Goal: Transaction & Acquisition: Purchase product/service

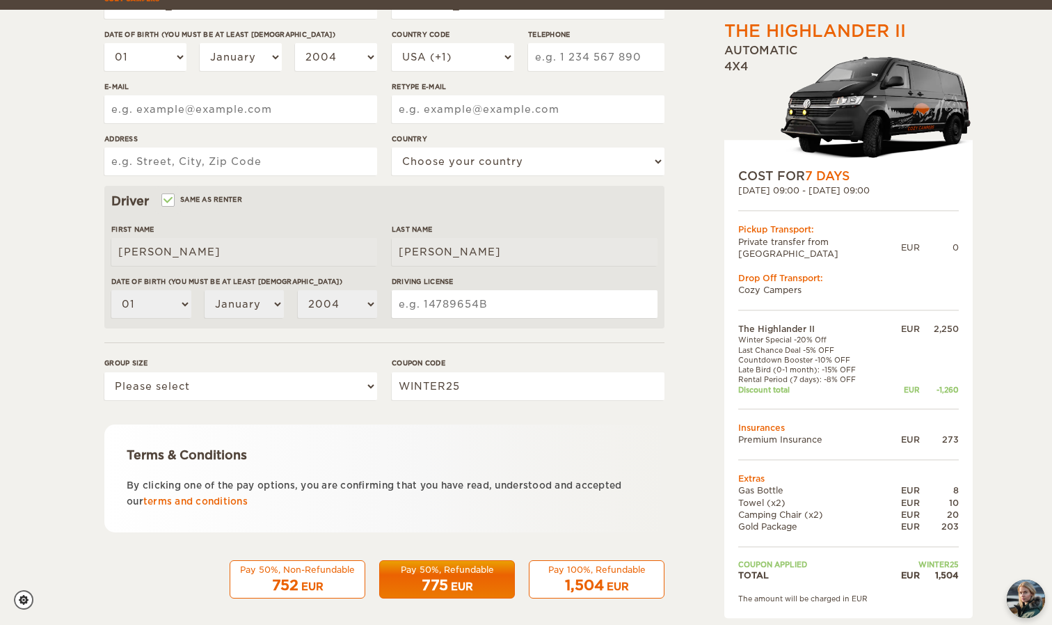
scroll to position [281, 0]
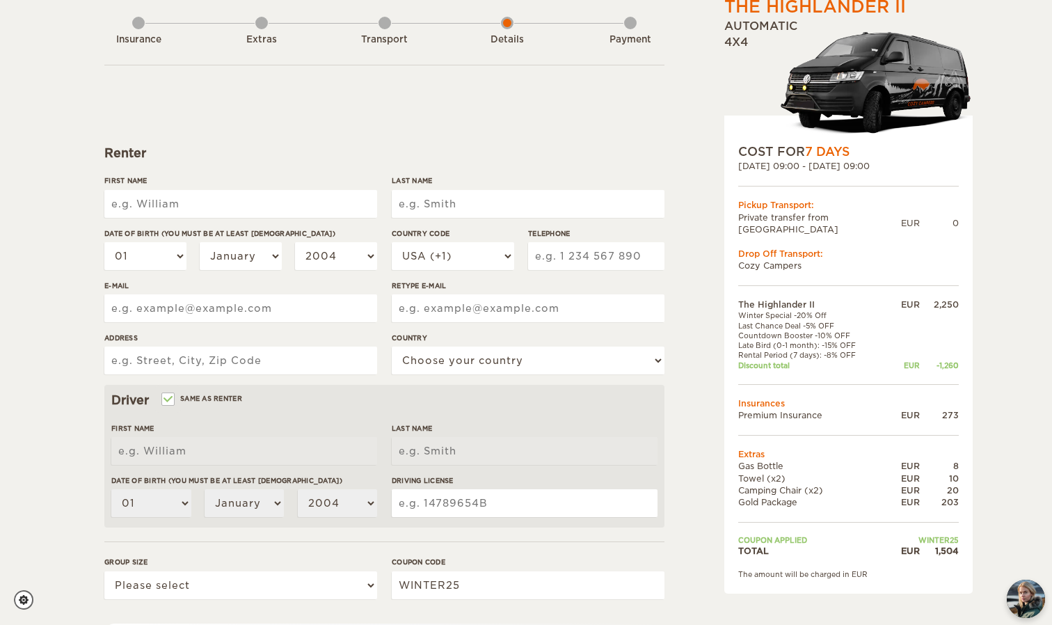
scroll to position [80, 0]
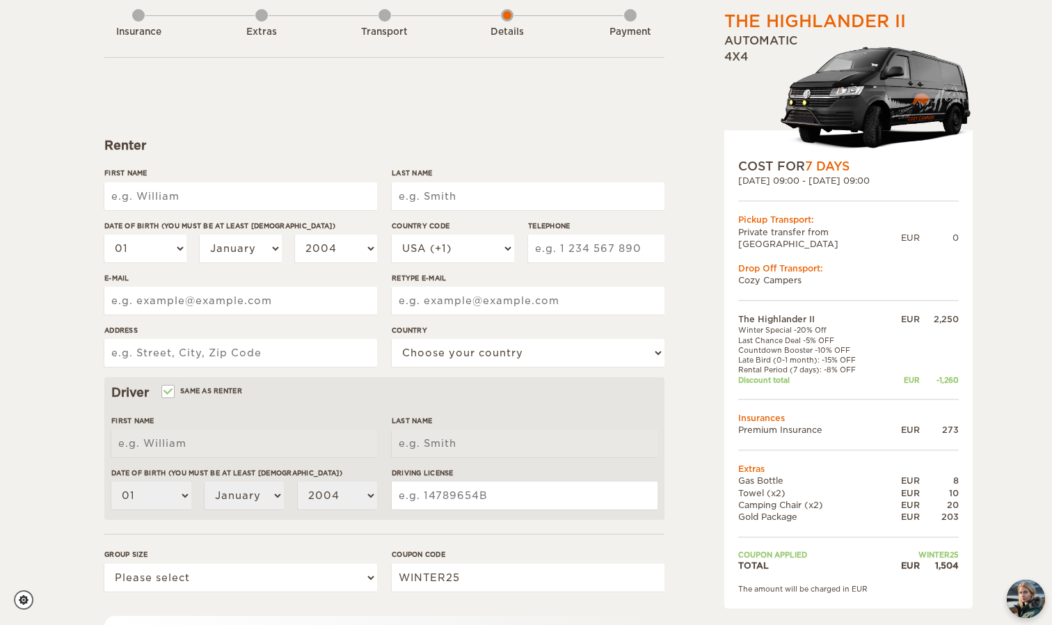
click at [314, 195] on input "First Name" at bounding box center [240, 196] width 273 height 28
type input "[PERSON_NAME]"
type input "Loredo Gastelum"
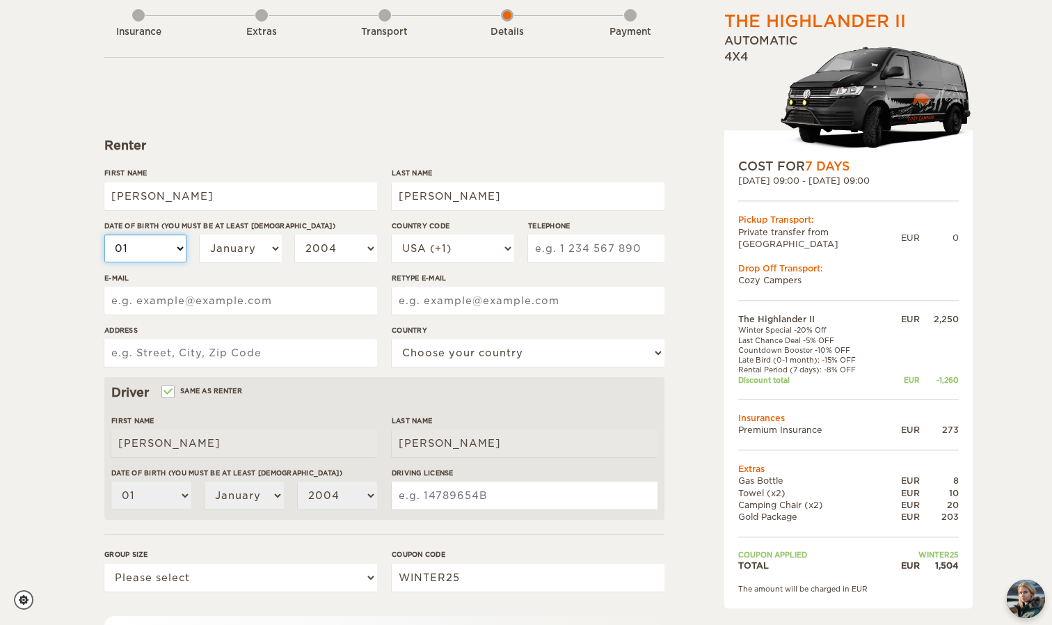
click at [104, 234] on select "01 02 03 04 05 06 07 08 09 10 11 12 13 14 15 16 17 18 19 20 21 22 23 24 25 26 2…" at bounding box center [145, 248] width 82 height 28
select select "22"
click option "22" at bounding box center [0, 0] width 0 height 0
select select "22"
select select "10"
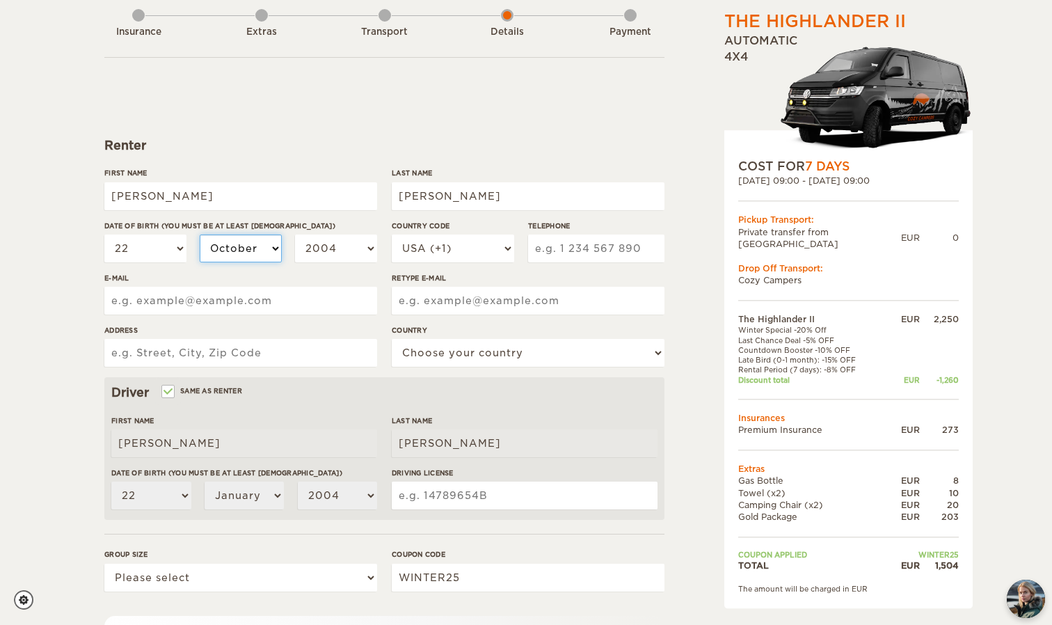
click option "October" at bounding box center [0, 0] width 0 height 0
select select "10"
click at [295, 234] on select "2004 2003 2002 2001 2000 1999 1998 1997 1996 1995 1994 1993 1992 1991 1990 1989…" at bounding box center [336, 248] width 82 height 28
select select "1990"
click option "1990" at bounding box center [0, 0] width 0 height 0
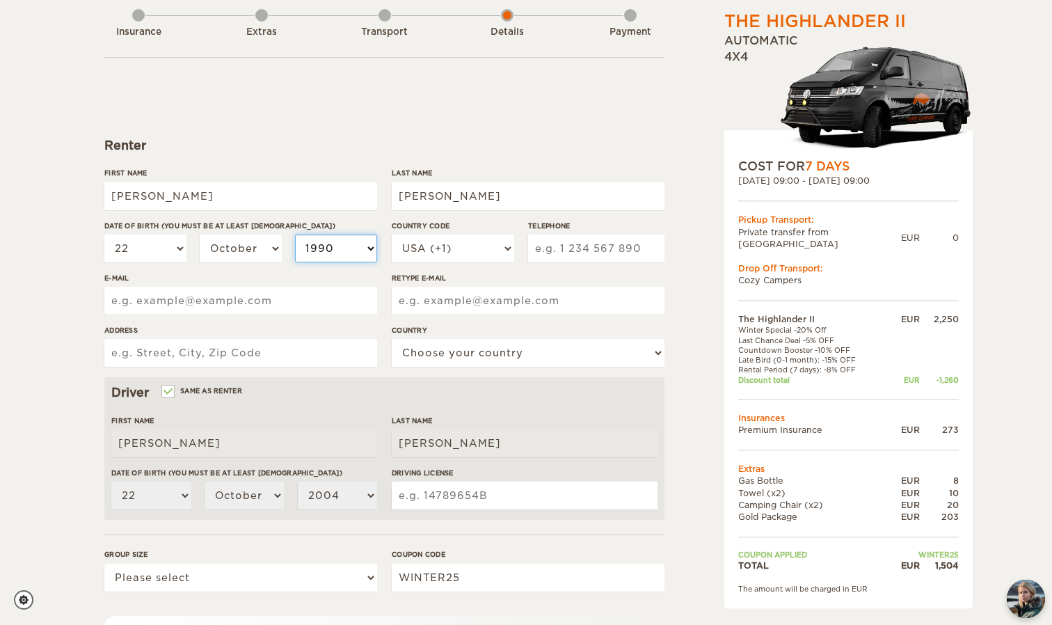
select select "1990"
click at [392, 234] on select "USA (+1) UK (+44) Germany (+49) Algeria (+213) Andorra (+376) Angola (+244) Ang…" at bounding box center [453, 248] width 122 height 28
select select "52"
click option "Mexico (+52)" at bounding box center [0, 0] width 0 height 0
click at [569, 250] on input "Telephone" at bounding box center [596, 248] width 136 height 28
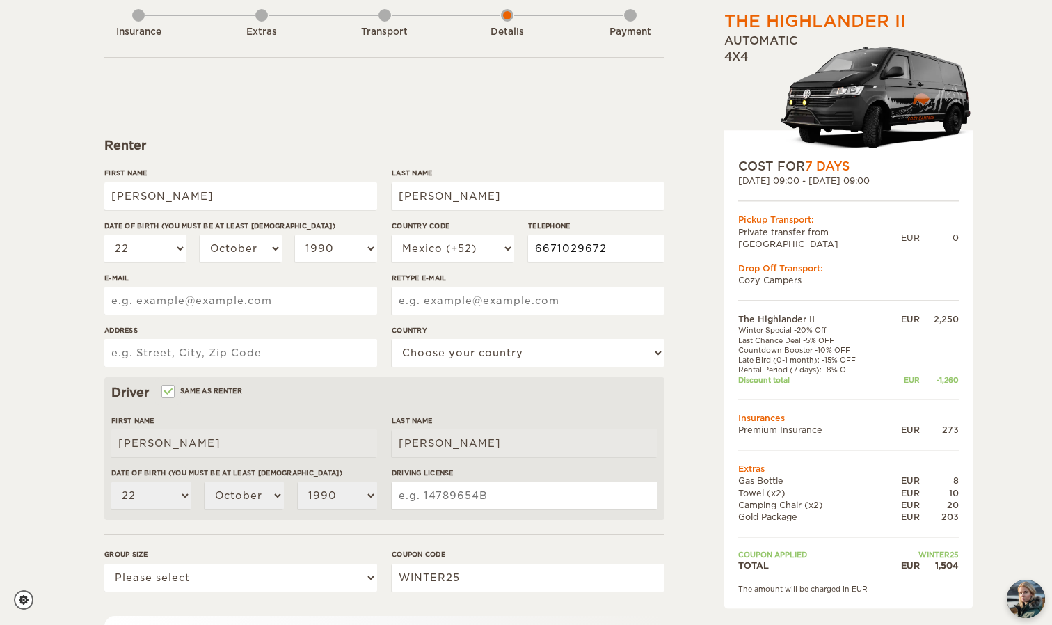
type input "6671029672"
type input "loredoarely@gmail.com"
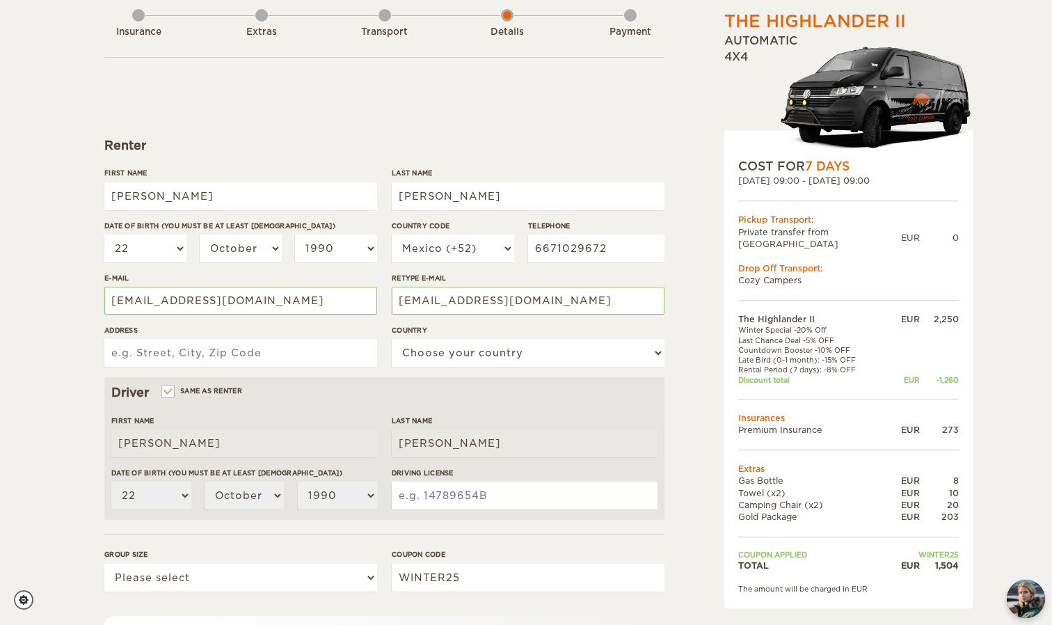
click at [271, 353] on input "Address" at bounding box center [240, 353] width 273 height 28
type input "c"
type input "blvd. dr. jesus kumate rodriguez 5420-11A"
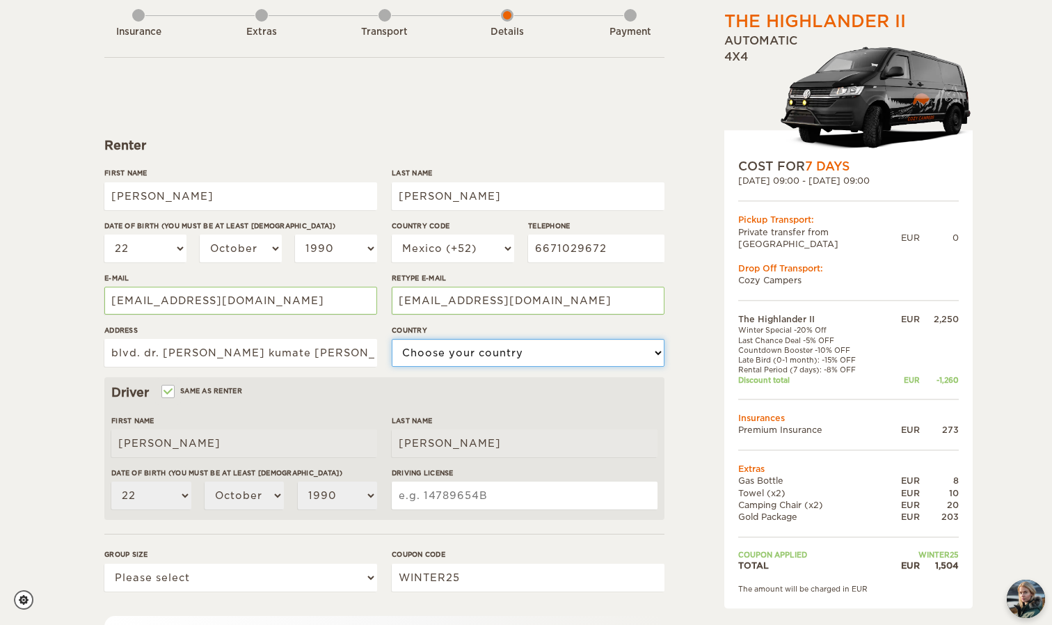
click at [392, 339] on select "Choose your country United States United Kingdom Germany Afghanistan Albania Al…" at bounding box center [528, 353] width 273 height 28
select select "133"
click option "Mexico" at bounding box center [0, 0] width 0 height 0
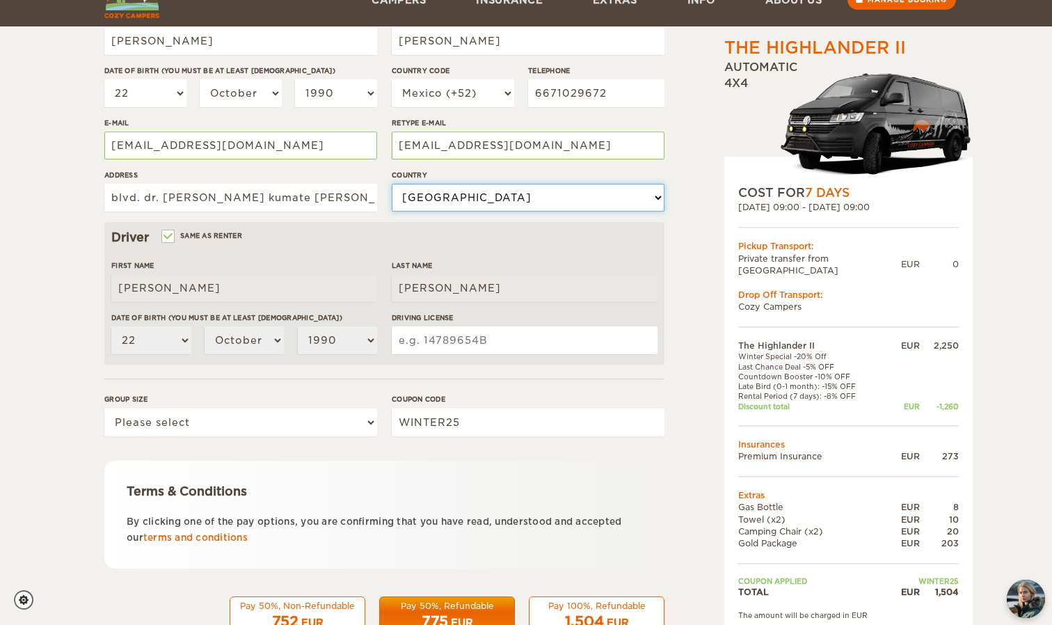
scroll to position [264, 0]
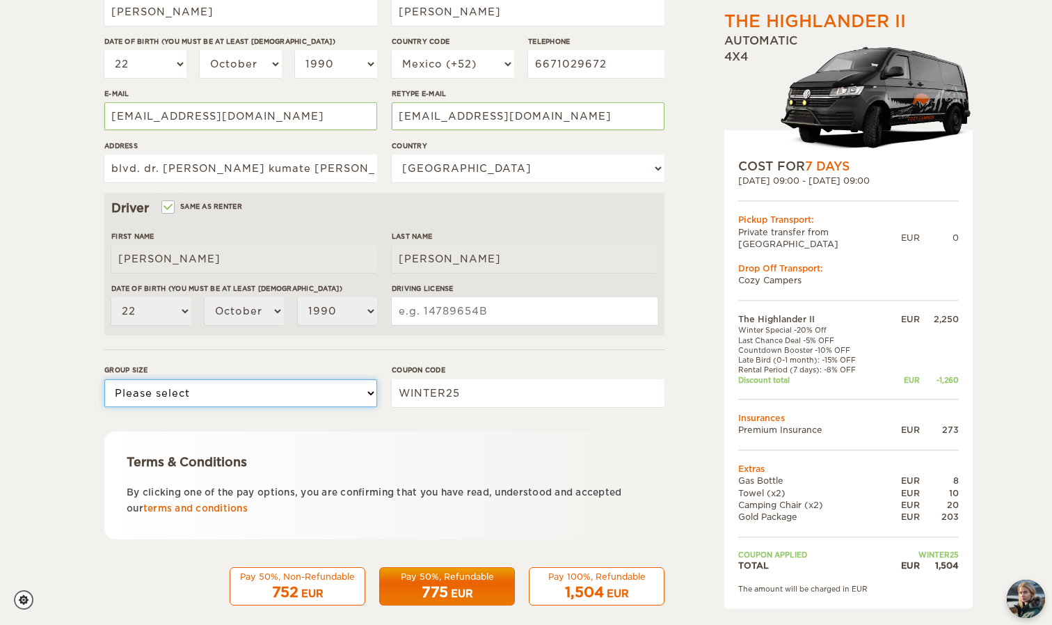
select select "2"
click option "2" at bounding box center [0, 0] width 0 height 0
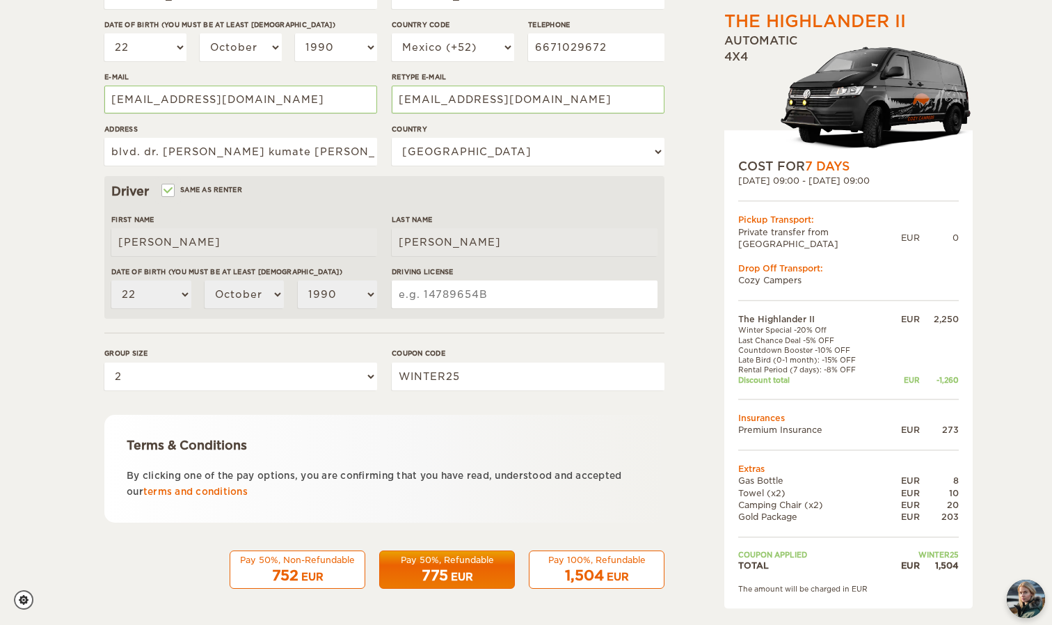
click at [456, 559] on div "Pay 50%, Refundable" at bounding box center [447, 560] width 118 height 12
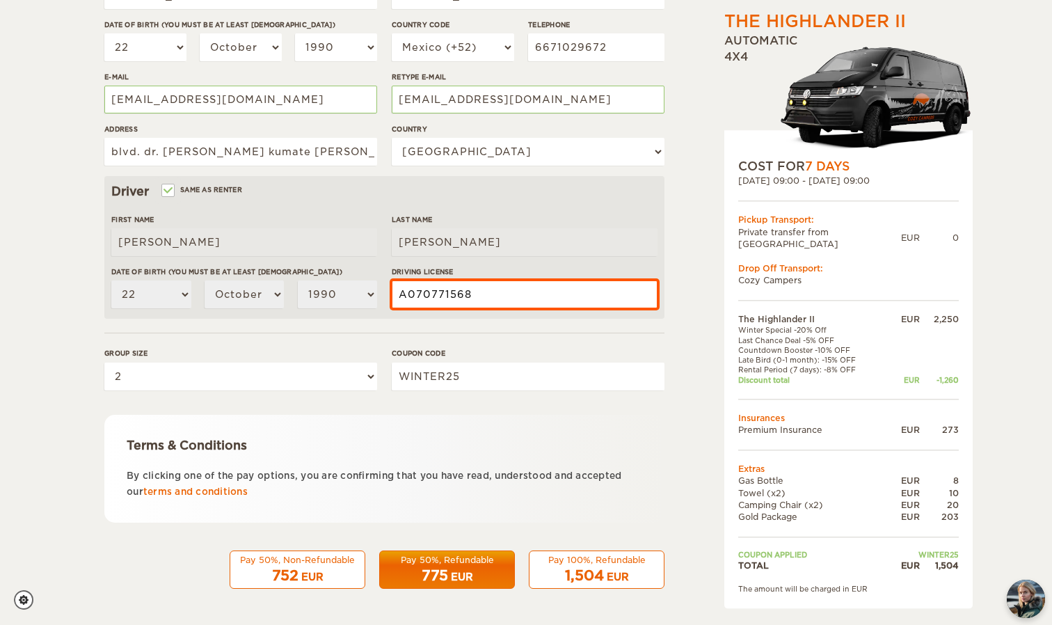
type input "A070771568"
click at [479, 561] on div "Pay 50%, Refundable" at bounding box center [447, 560] width 118 height 12
click at [463, 559] on div "Pay 50%, Refundable" at bounding box center [447, 560] width 118 height 12
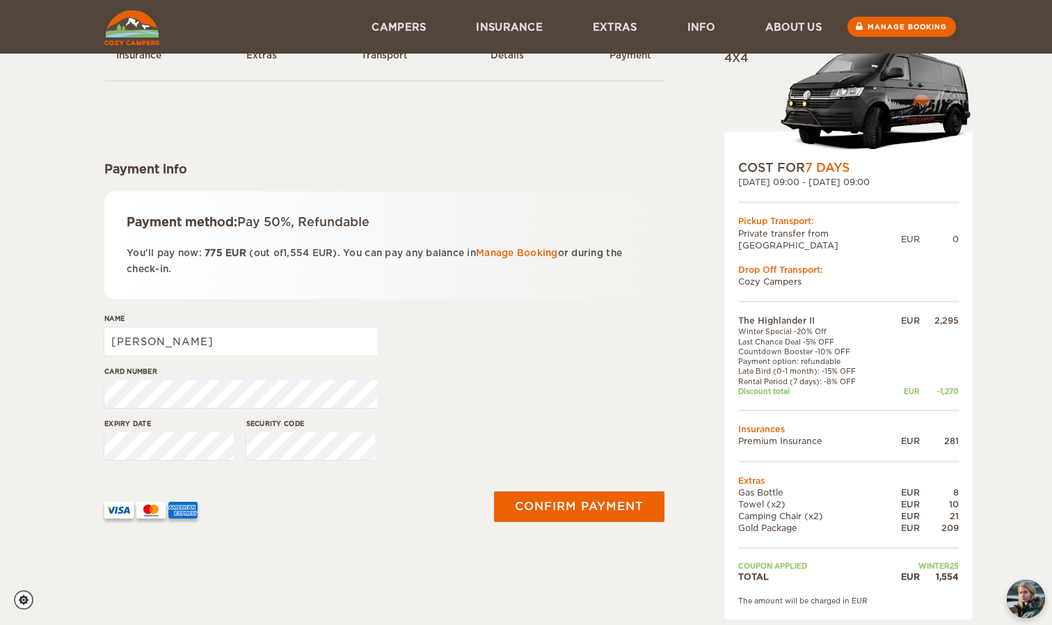
scroll to position [58, 0]
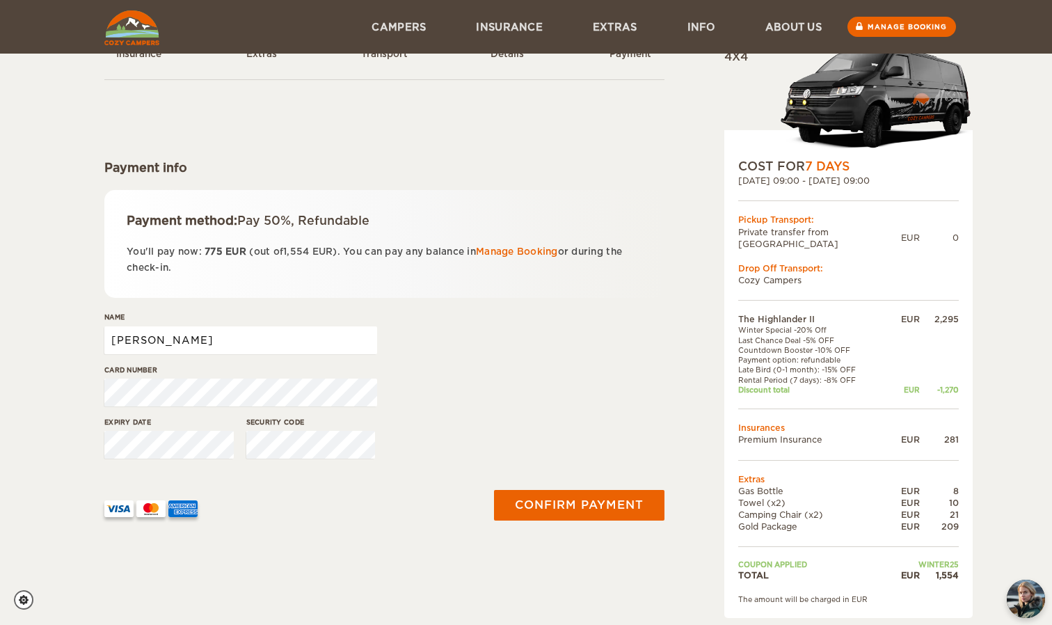
drag, startPoint x: 267, startPoint y: 340, endPoint x: 94, endPoint y: 329, distance: 173.6
click at [94, 329] on div "The Highlander II Expand Collapse Total 1,554 EUR Automatic 4x4 COST FOR 7 Days…" at bounding box center [526, 287] width 1052 height 690
drag, startPoint x: 213, startPoint y: 337, endPoint x: 26, endPoint y: 325, distance: 186.8
click at [104, 331] on input "[PERSON_NAME]" at bounding box center [240, 340] width 273 height 28
type input "[PERSON_NAME]"
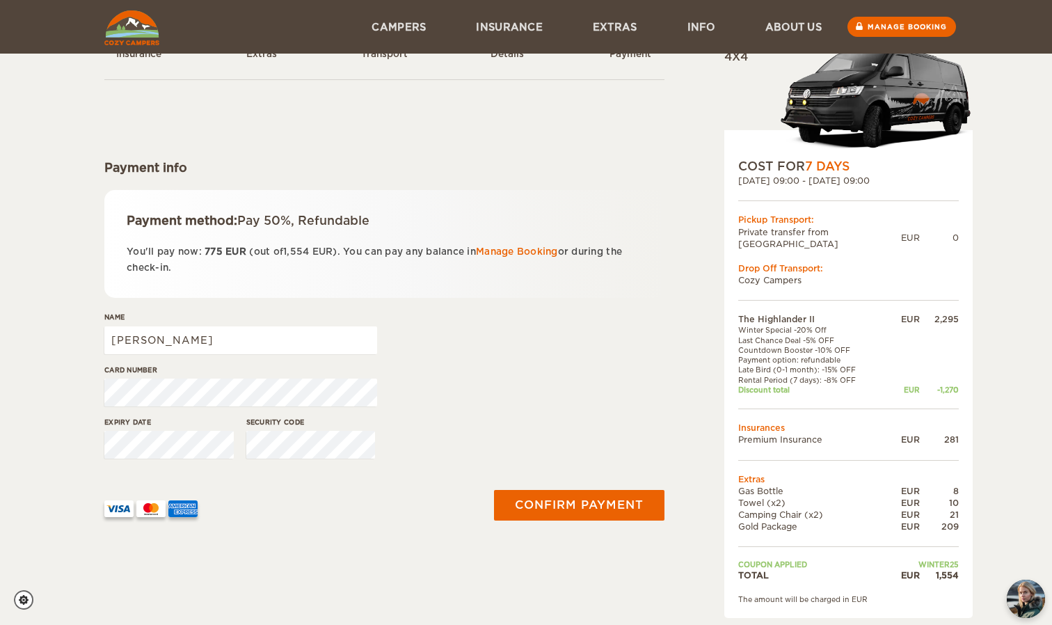
click at [507, 339] on div "Name [PERSON_NAME]" at bounding box center [384, 338] width 560 height 52
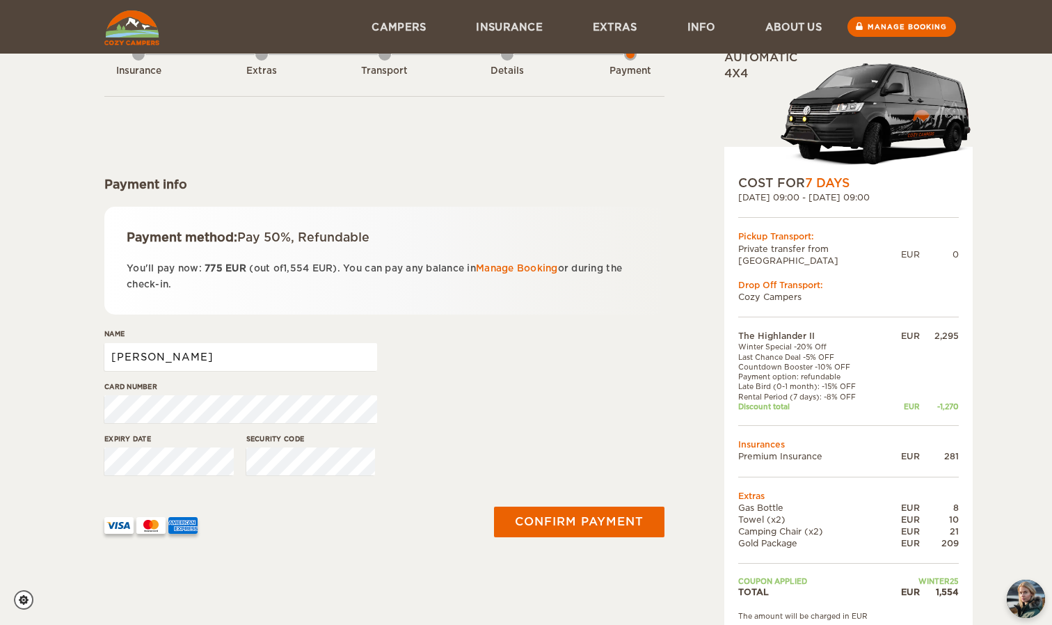
click at [272, 363] on input "[PERSON_NAME]" at bounding box center [240, 357] width 273 height 28
click at [473, 392] on div "Card number" at bounding box center [384, 407] width 560 height 52
click at [612, 380] on div "Name [PERSON_NAME]" at bounding box center [384, 354] width 560 height 52
click at [584, 511] on button "Confirm payment" at bounding box center [578, 522] width 175 height 31
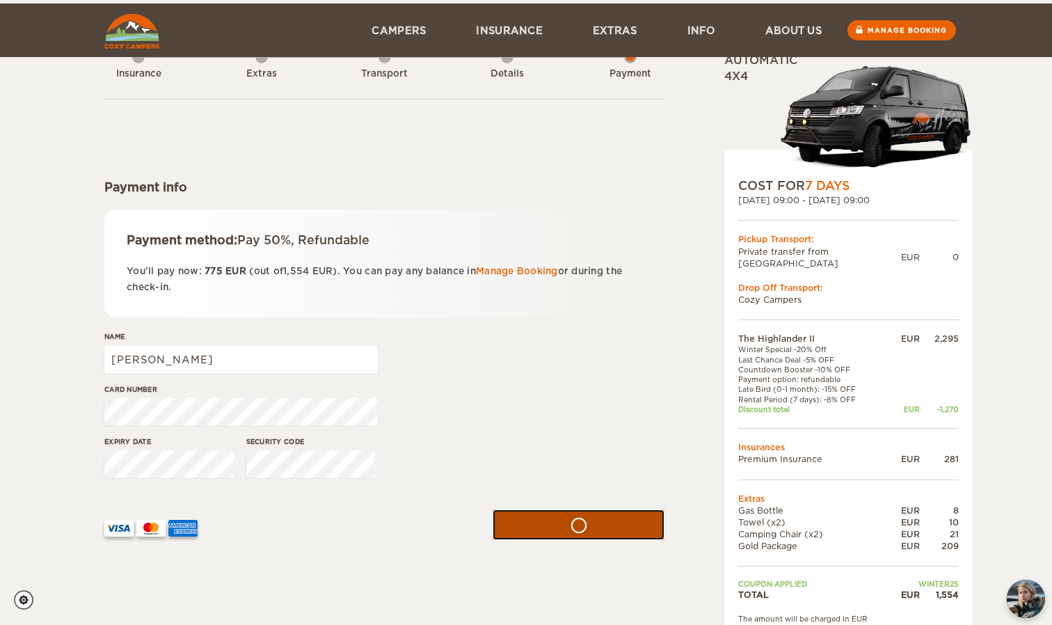
scroll to position [15, 0]
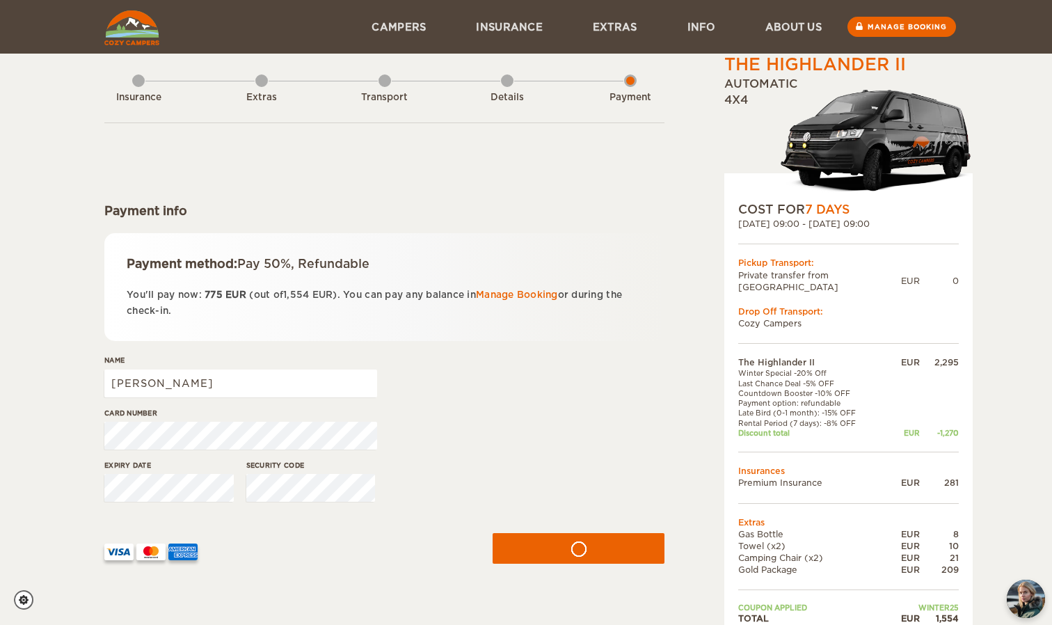
click at [506, 77] on div "Details" at bounding box center [507, 95] width 13 height 56
click at [527, 296] on link "Manage Booking" at bounding box center [517, 294] width 82 height 10
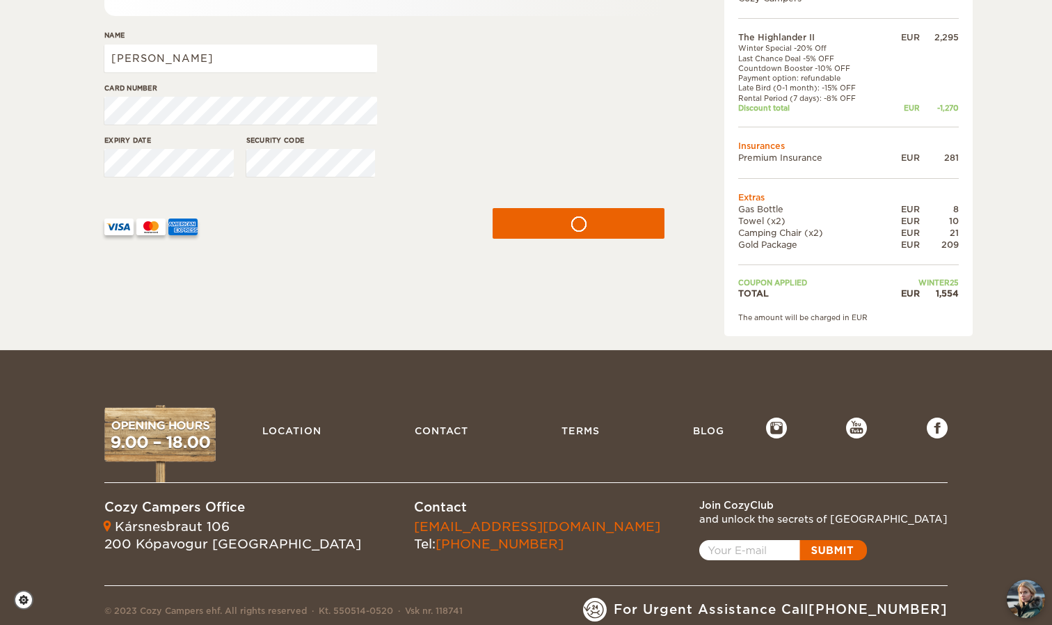
scroll to position [353, 0]
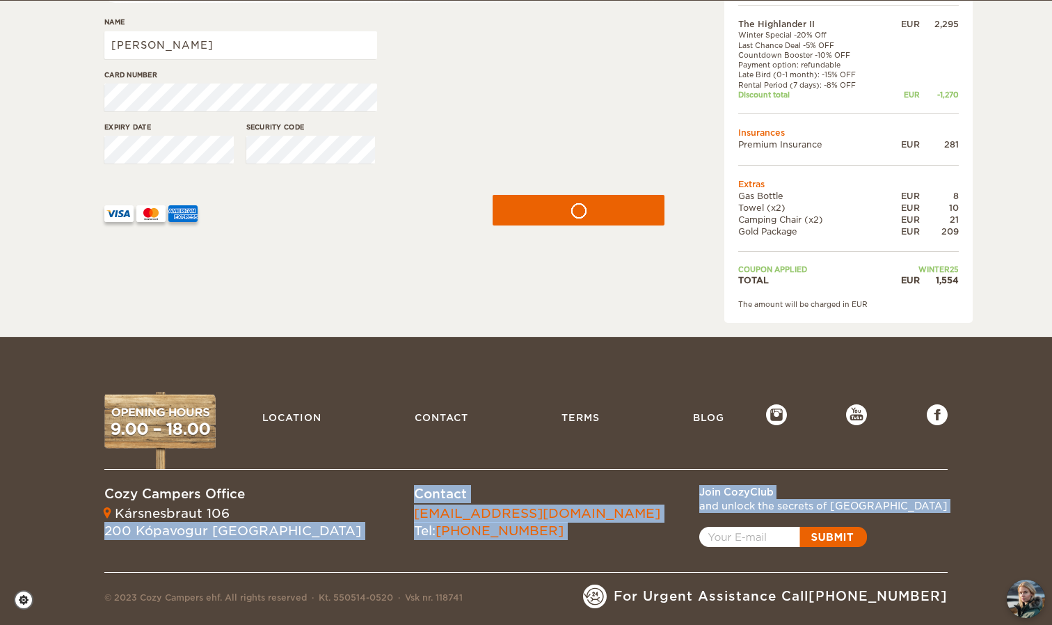
drag, startPoint x: 460, startPoint y: 503, endPoint x: 310, endPoint y: 501, distance: 150.3
click at [310, 501] on div "Cozy Campers Office [STREET_ADDRESS] Contact [EMAIL_ADDRESS][DOMAIN_NAME] Tel: …" at bounding box center [525, 511] width 843 height 84
click at [502, 507] on div "Cozy Campers Office [STREET_ADDRESS] Contact [EMAIL_ADDRESS][DOMAIN_NAME] Tel: …" at bounding box center [525, 511] width 843 height 84
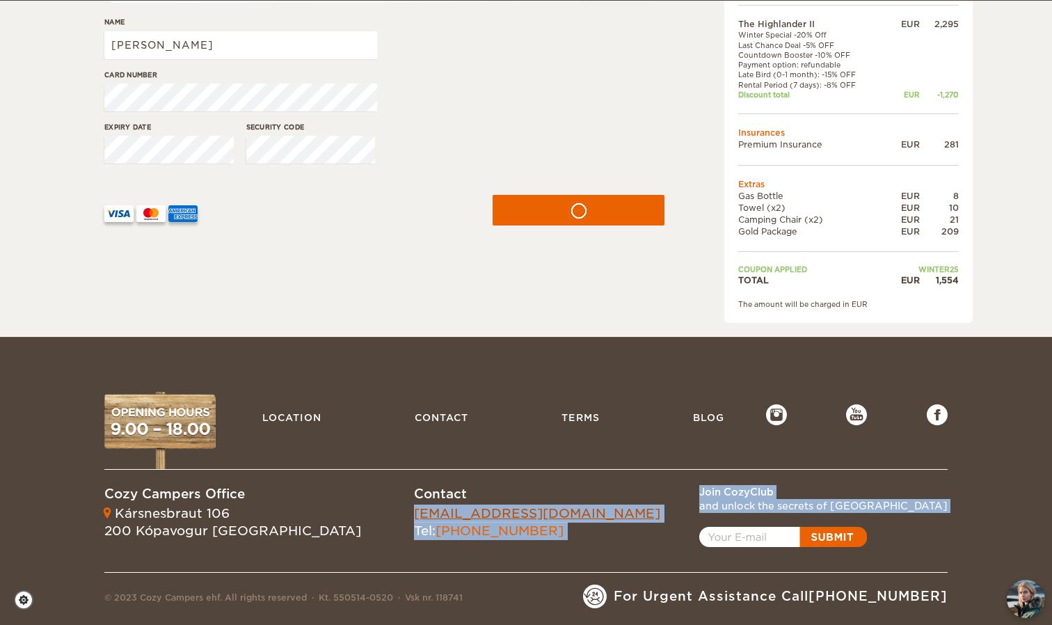
drag, startPoint x: 461, startPoint y: 505, endPoint x: 312, endPoint y: 503, distance: 149.6
click at [312, 503] on div "Cozy Campers Office [STREET_ADDRESS] Contact [EMAIL_ADDRESS][DOMAIN_NAME] Tel: …" at bounding box center [525, 511] width 843 height 84
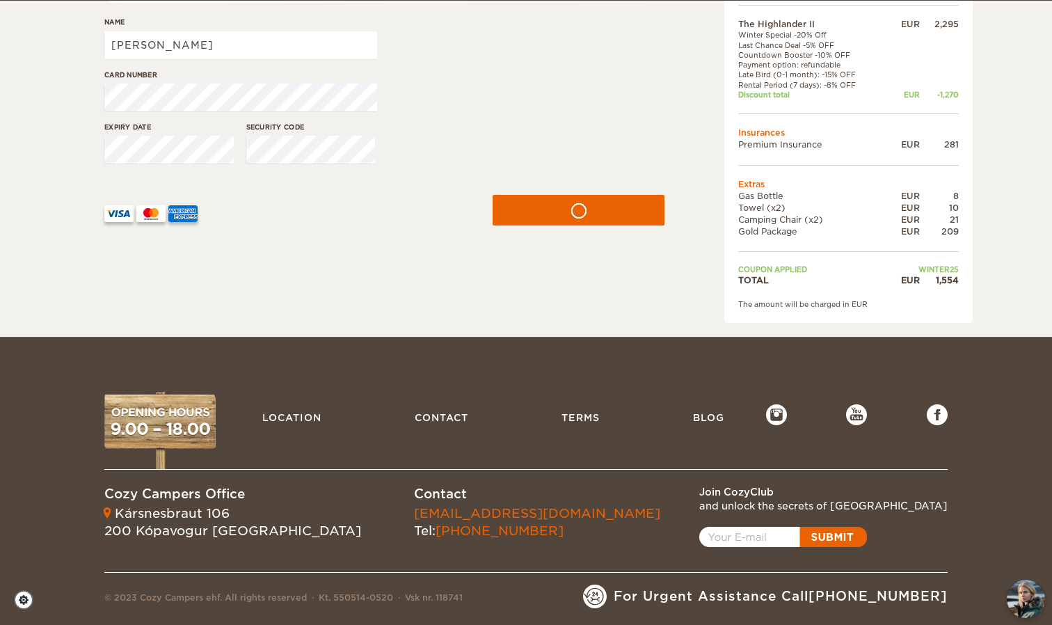
click at [306, 502] on div "Cozy Campers Office [STREET_ADDRESS]" at bounding box center [259, 511] width 310 height 83
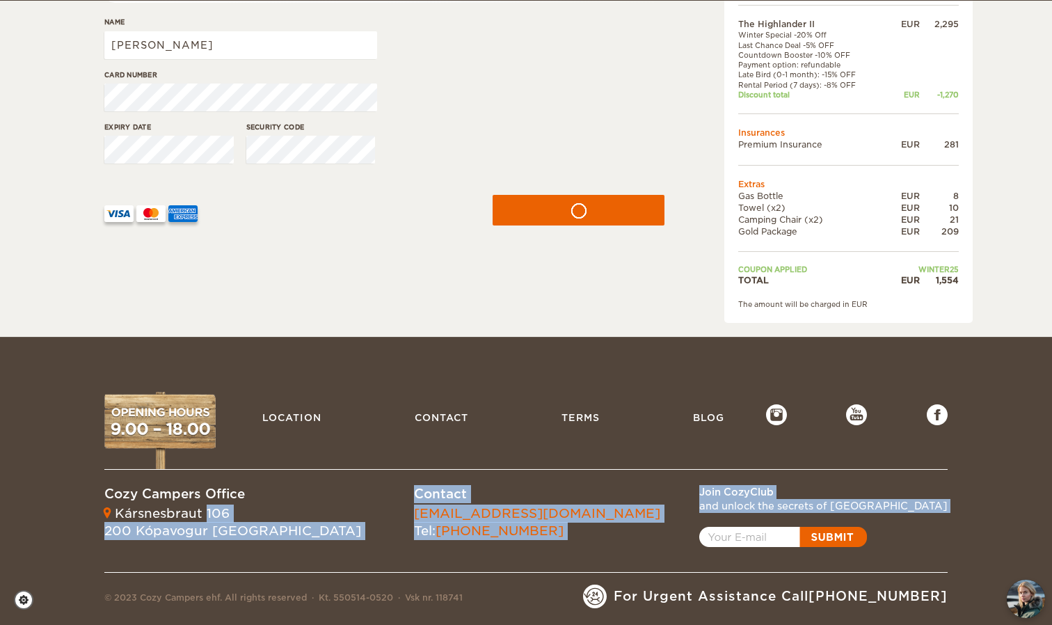
drag, startPoint x: 306, startPoint y: 502, endPoint x: 477, endPoint y: 502, distance: 170.5
click at [477, 502] on div "Cozy Campers Office [STREET_ADDRESS] Contact [EMAIL_ADDRESS][DOMAIN_NAME] Tel: …" at bounding box center [525, 511] width 843 height 84
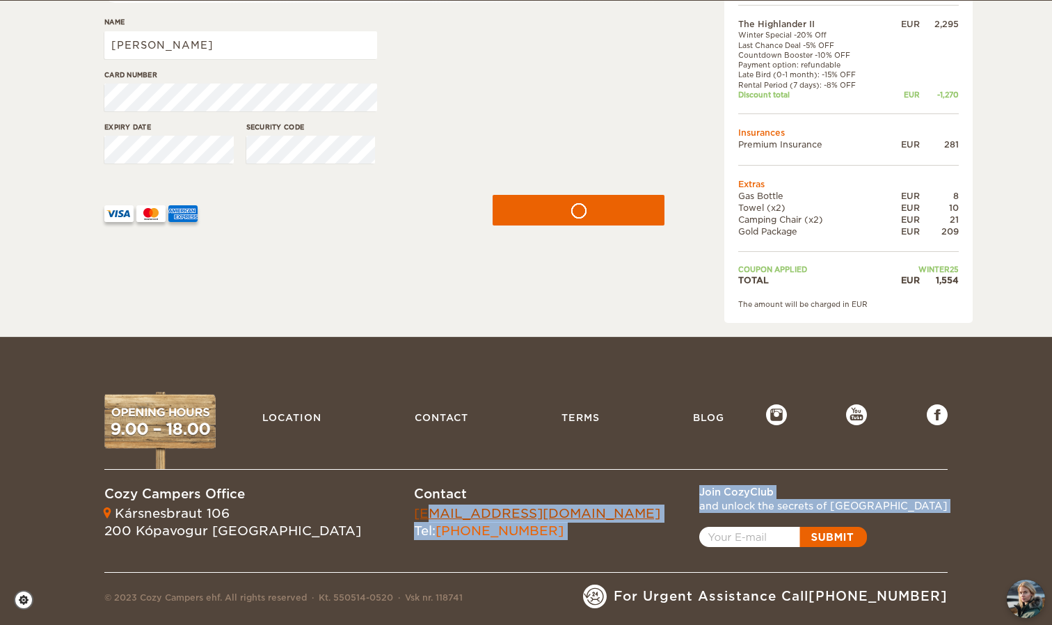
drag, startPoint x: 458, startPoint y: 502, endPoint x: 317, endPoint y: 501, distance: 140.6
click at [318, 501] on div "Cozy Campers Office [STREET_ADDRESS] Contact [EMAIL_ADDRESS][DOMAIN_NAME] Tel: …" at bounding box center [525, 511] width 843 height 84
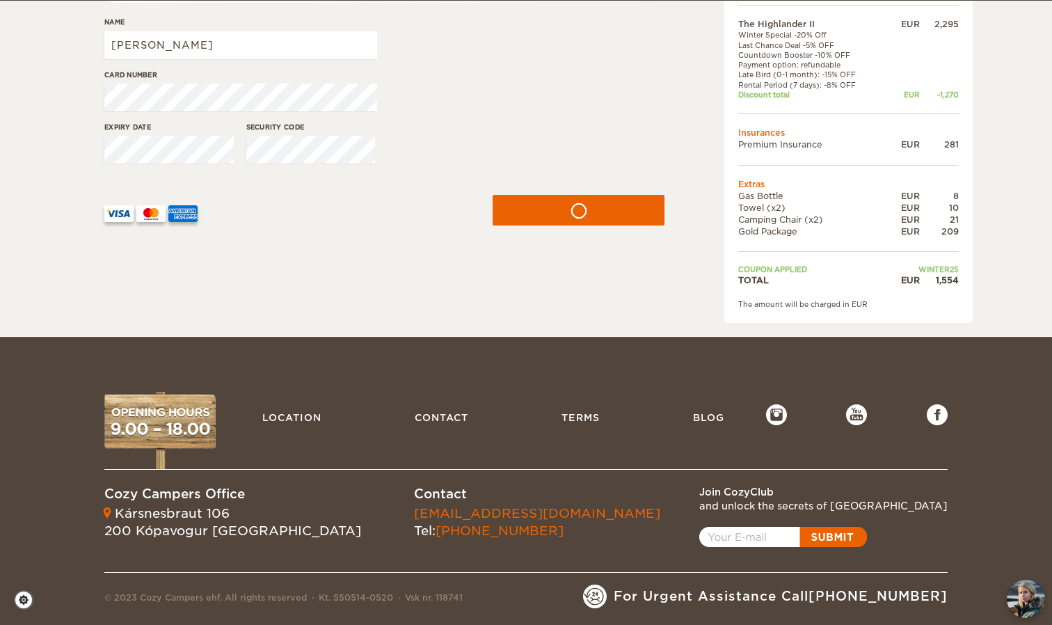
click at [308, 501] on div "Cozy Campers Office [STREET_ADDRESS]" at bounding box center [259, 511] width 310 height 83
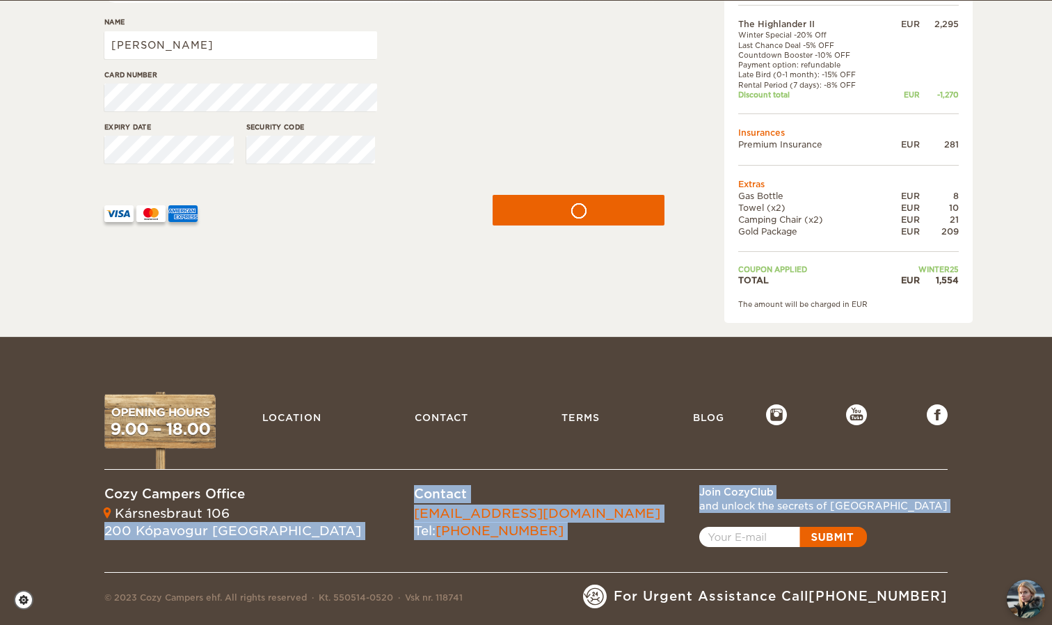
drag, startPoint x: 308, startPoint y: 501, endPoint x: 454, endPoint y: 503, distance: 146.1
click at [453, 503] on div "Cozy Campers Office [STREET_ADDRESS] Contact [EMAIL_ADDRESS][DOMAIN_NAME] Tel: …" at bounding box center [525, 511] width 843 height 84
click at [454, 503] on div "Cozy Campers Office [STREET_ADDRESS] Contact [EMAIL_ADDRESS][DOMAIN_NAME] Tel: …" at bounding box center [525, 511] width 843 height 84
drag, startPoint x: 461, startPoint y: 506, endPoint x: 288, endPoint y: 502, distance: 173.3
click at [288, 502] on div "Cozy Campers Office [STREET_ADDRESS] Contact [EMAIL_ADDRESS][DOMAIN_NAME] Tel: …" at bounding box center [525, 511] width 843 height 84
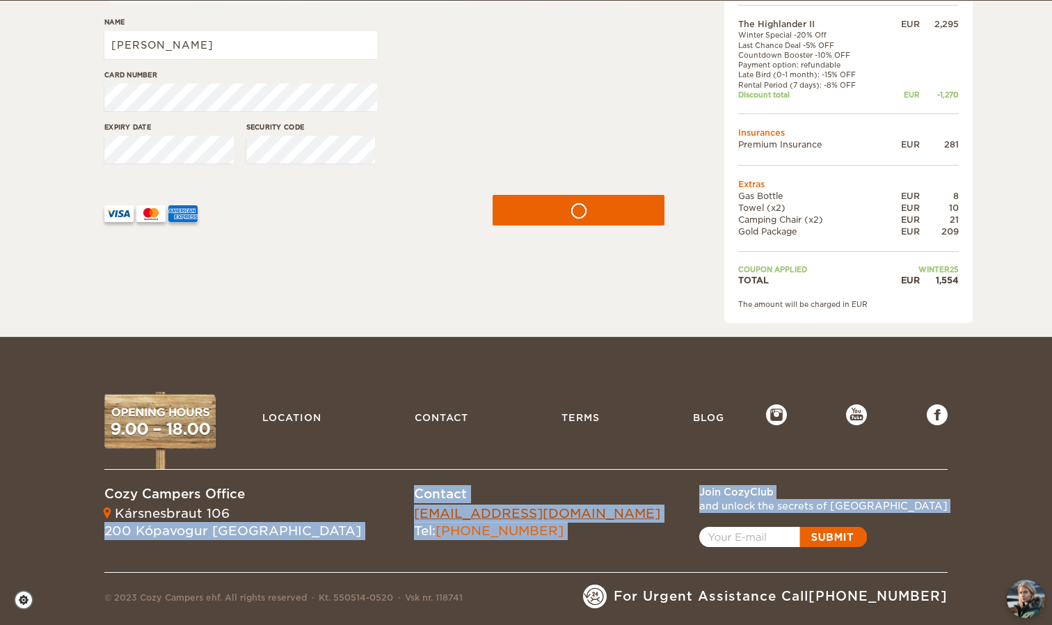
click at [414, 506] on link "[EMAIL_ADDRESS][DOMAIN_NAME]" at bounding box center [537, 513] width 246 height 15
